Goal: Task Accomplishment & Management: Complete application form

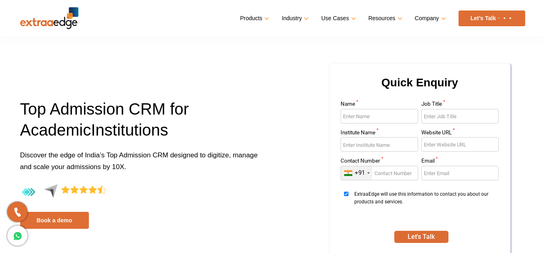
click at [391, 118] on input "Name *" at bounding box center [380, 116] width 78 height 15
type input "vumrao"
type input "business strategist"
type input "erx"
type input "[DOMAIN_NAME]"
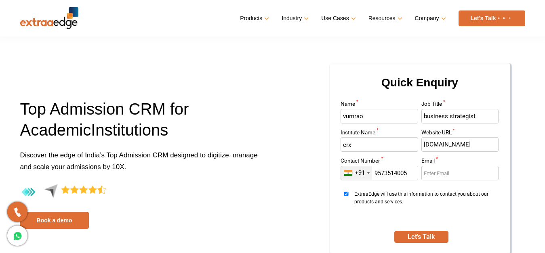
type input "9573514005"
click at [452, 171] on input "Email *" at bounding box center [460, 173] width 78 height 15
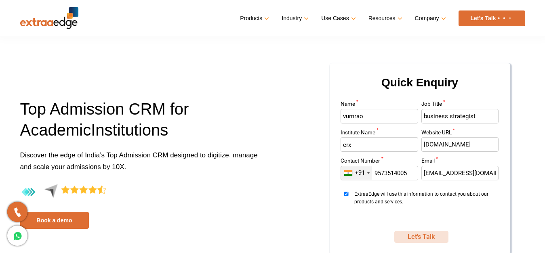
type input "vumraodm@gmail.com"
click at [440, 238] on button "Let's Talk" at bounding box center [421, 237] width 54 height 12
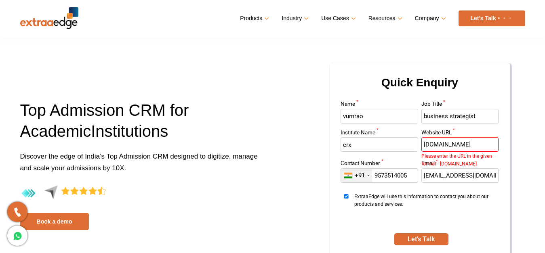
click at [471, 147] on input "erxdrugs.com" at bounding box center [460, 144] width 78 height 15
click at [423, 143] on input "erxdrugs.com" at bounding box center [460, 144] width 78 height 15
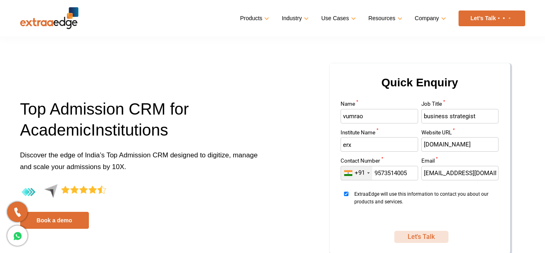
type input "www.erxdrugs.com"
click at [423, 236] on button "Let's Talk" at bounding box center [421, 237] width 54 height 12
